Goal: Navigation & Orientation: Find specific page/section

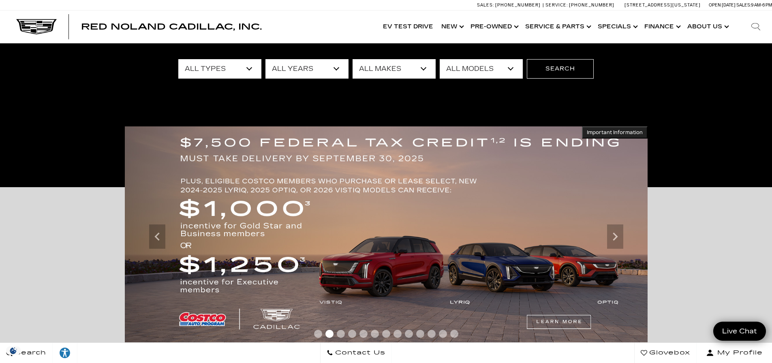
scroll to position [81, 0]
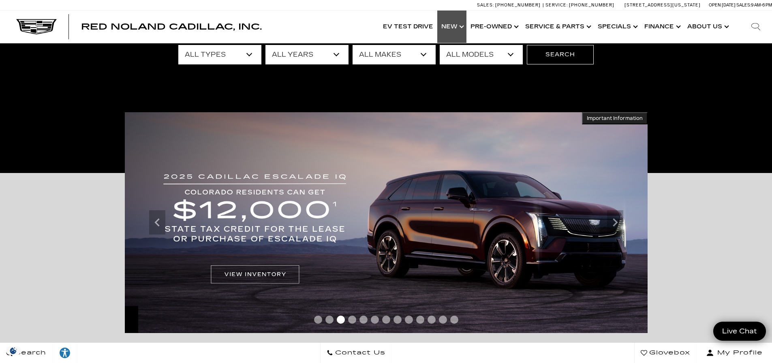
click at [445, 28] on link "Show New" at bounding box center [451, 27] width 29 height 32
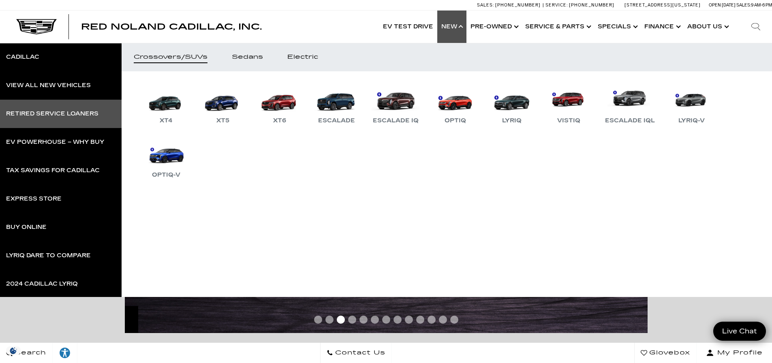
click at [44, 111] on div "Retired Service Loaners" at bounding box center [52, 114] width 92 height 6
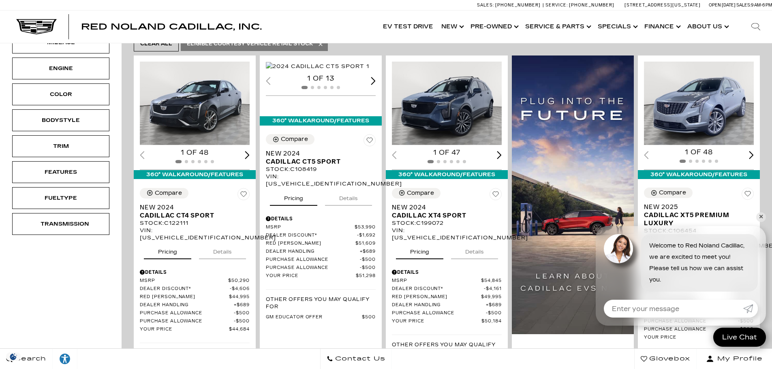
scroll to position [162, 0]
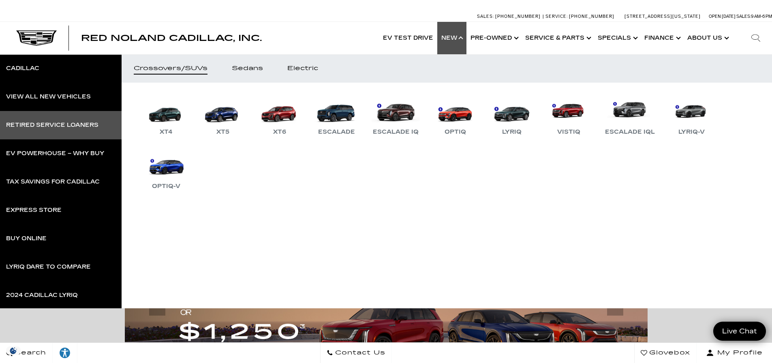
click at [54, 131] on link "Retired Service Loaners" at bounding box center [61, 125] width 122 height 28
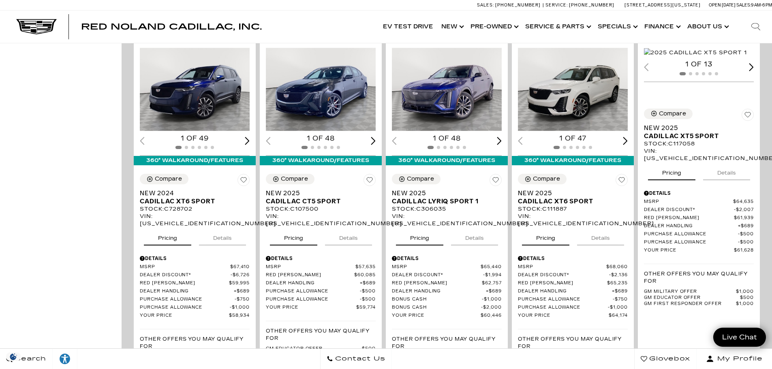
scroll to position [648, 0]
